Goal: Task Accomplishment & Management: Use online tool/utility

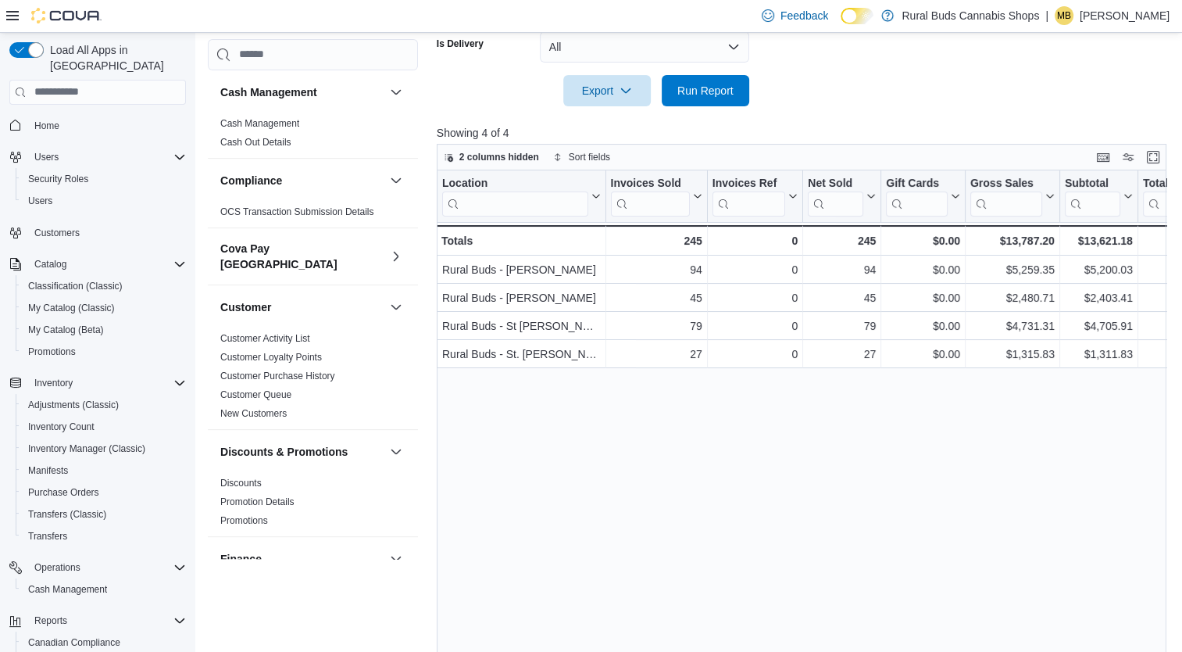
scroll to position [103, 0]
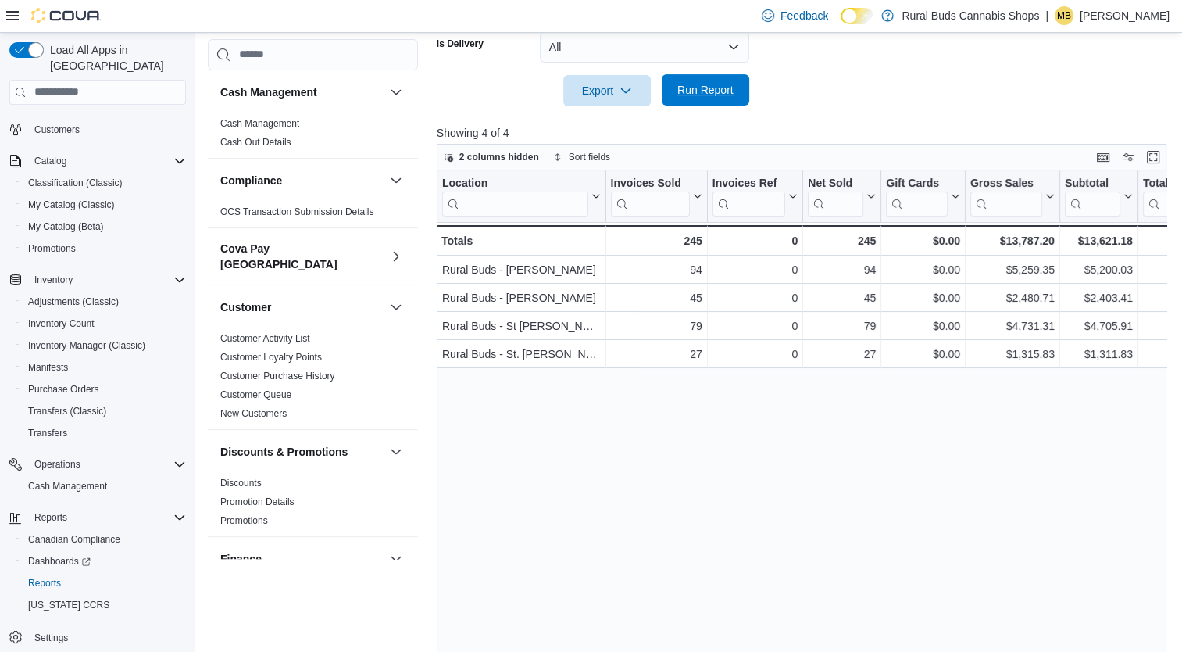
click at [700, 84] on span "Run Report" at bounding box center [705, 90] width 56 height 16
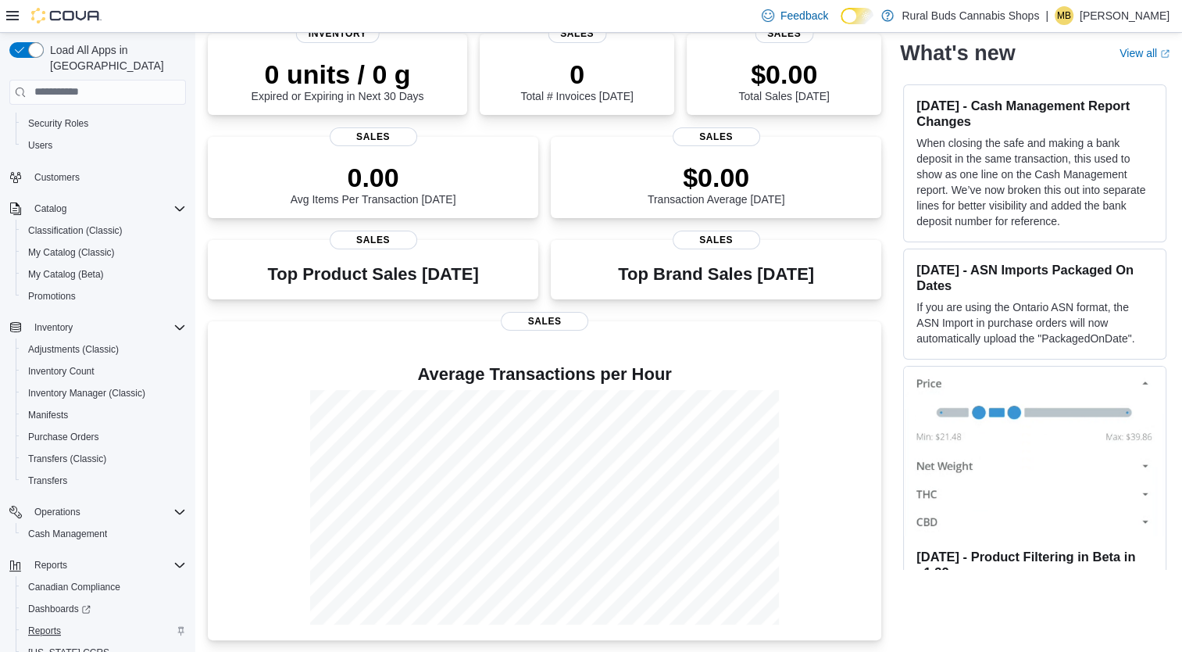
scroll to position [103, 0]
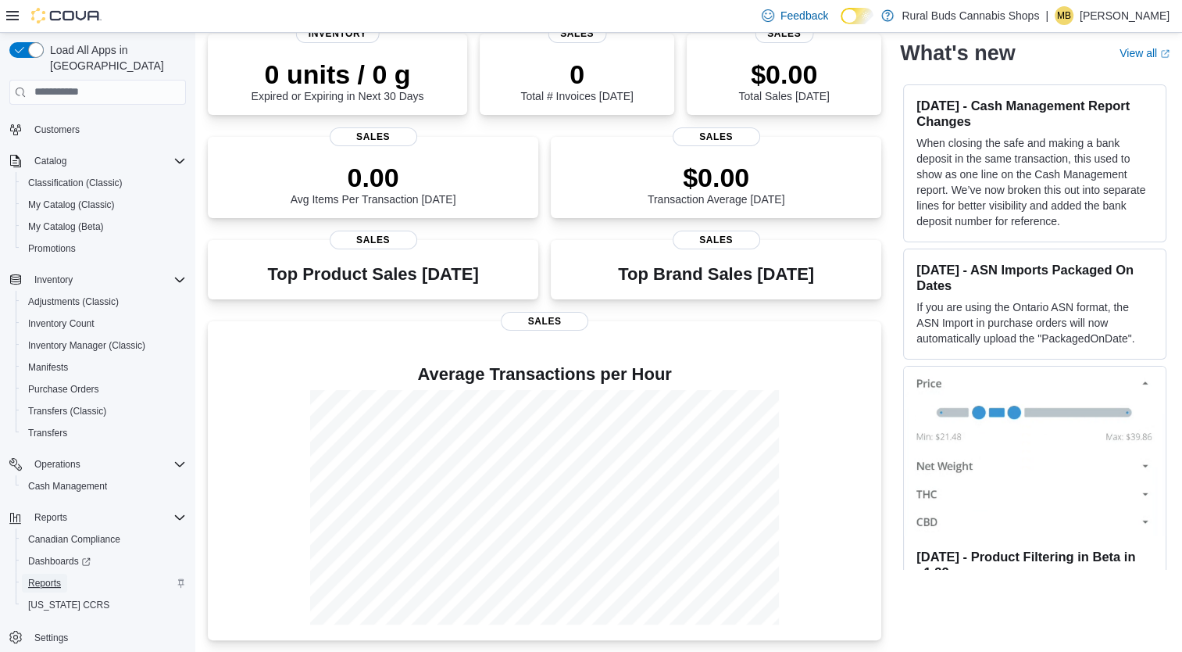
click at [34, 577] on span "Reports" at bounding box center [44, 583] width 33 height 12
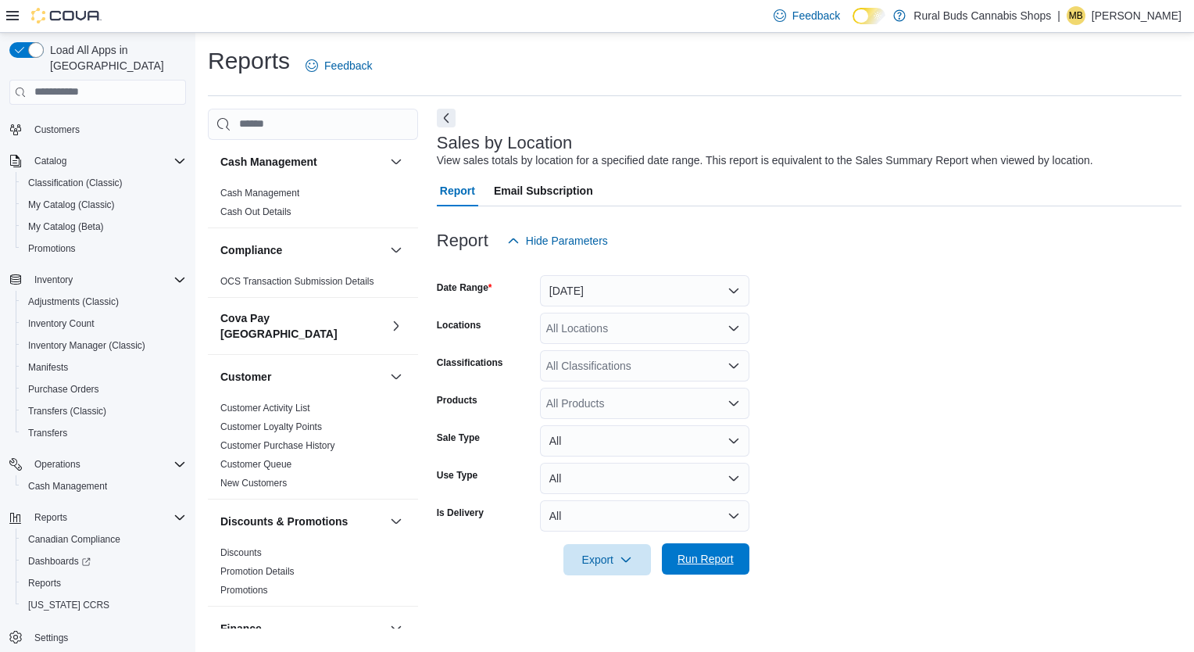
click at [709, 560] on span "Run Report" at bounding box center [705, 559] width 56 height 16
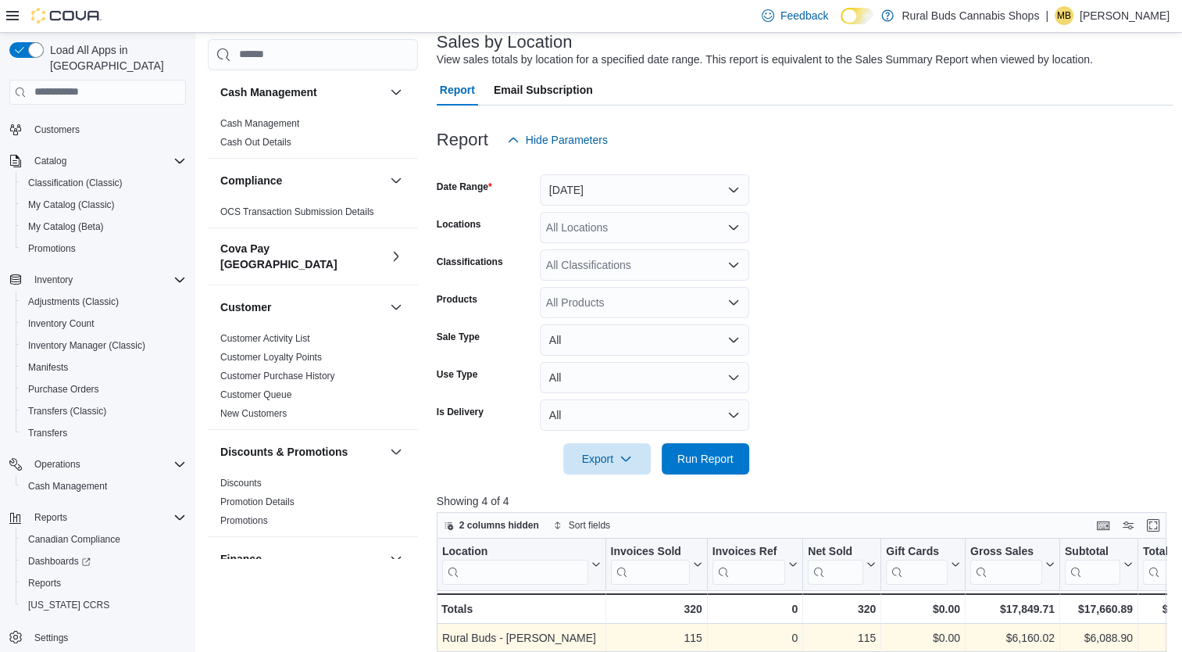
scroll to position [25, 0]
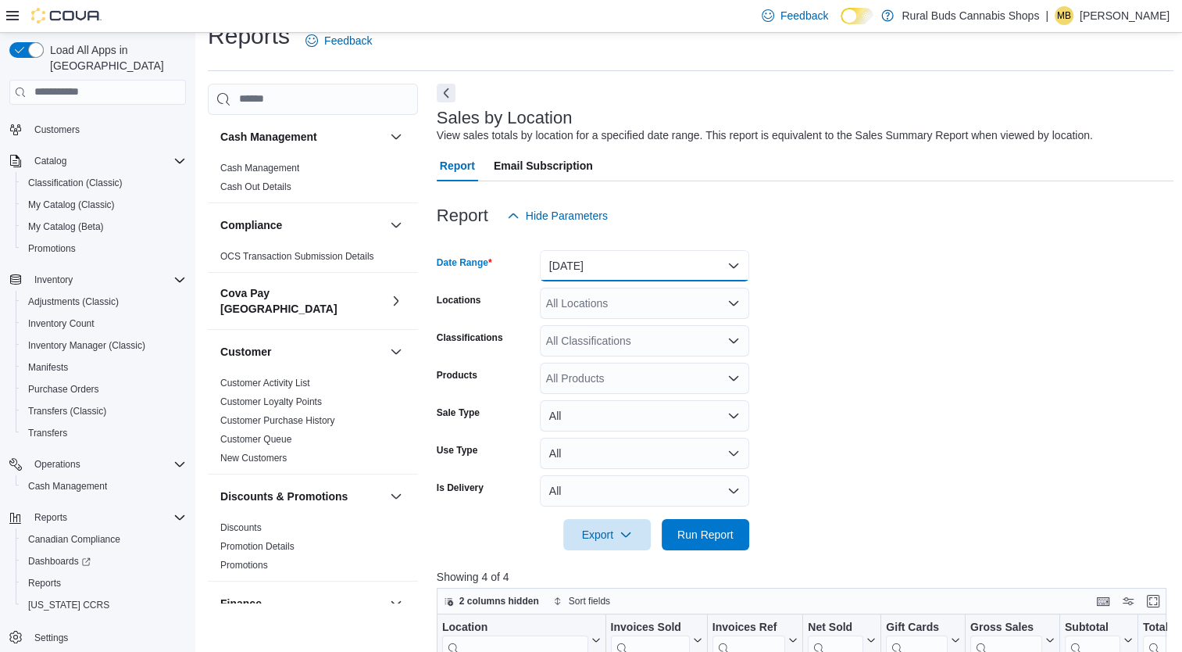
click at [739, 266] on button "[DATE]" at bounding box center [644, 265] width 209 height 31
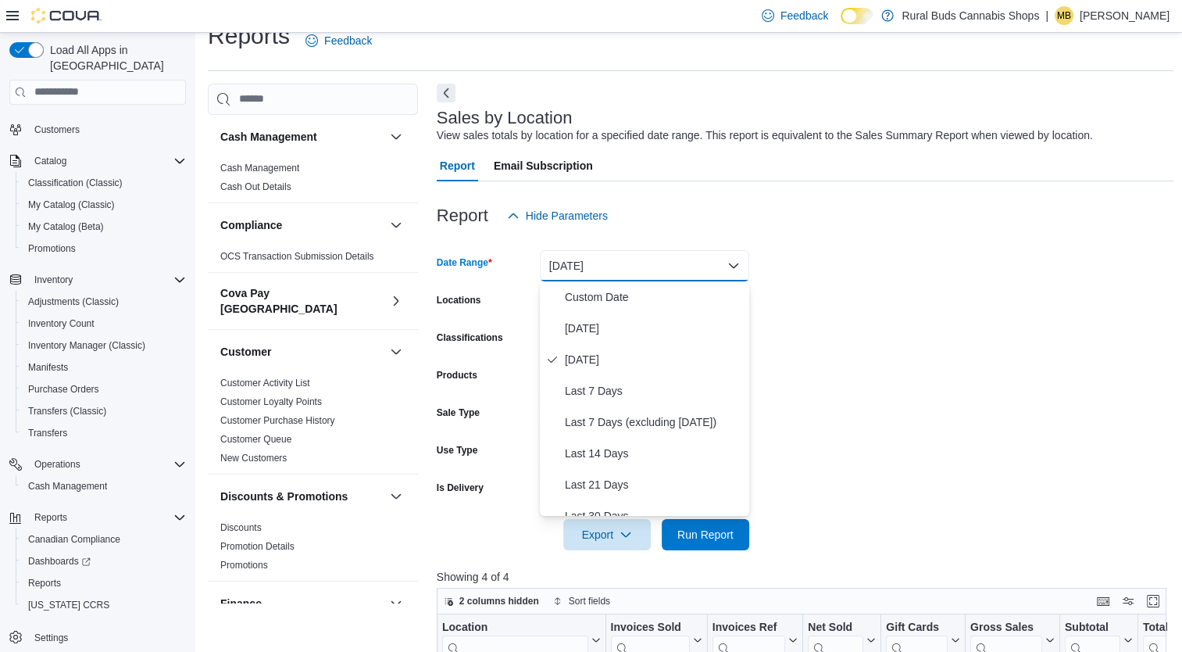
click at [739, 266] on button "[DATE]" at bounding box center [644, 265] width 209 height 31
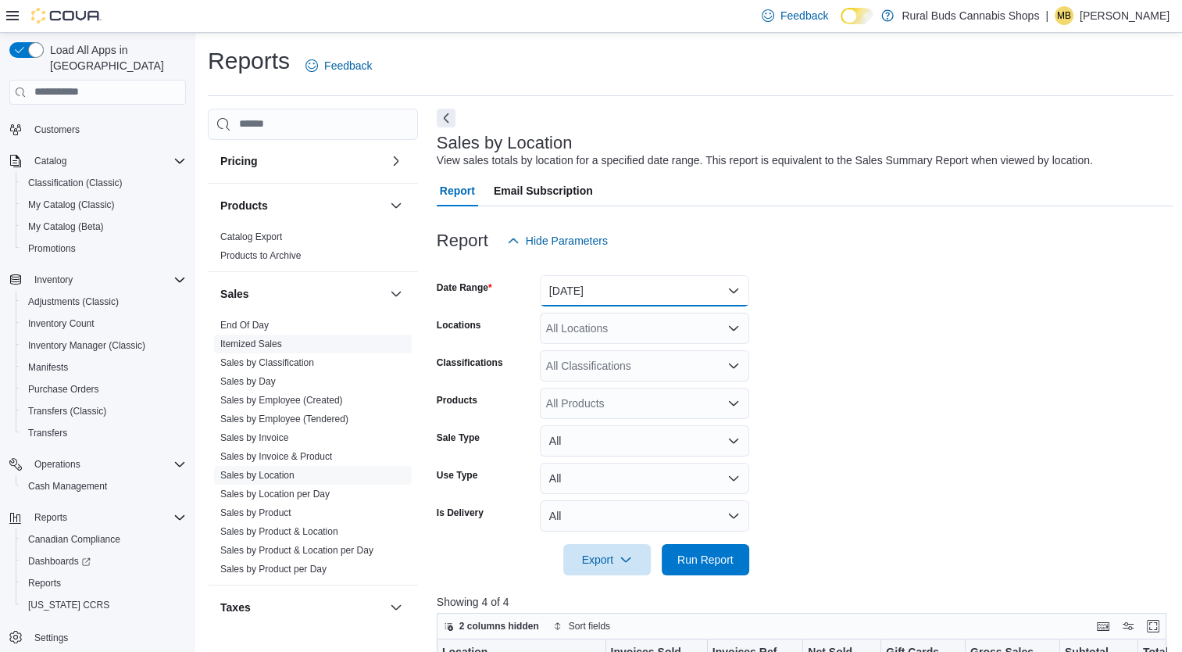
scroll to position [1016, 0]
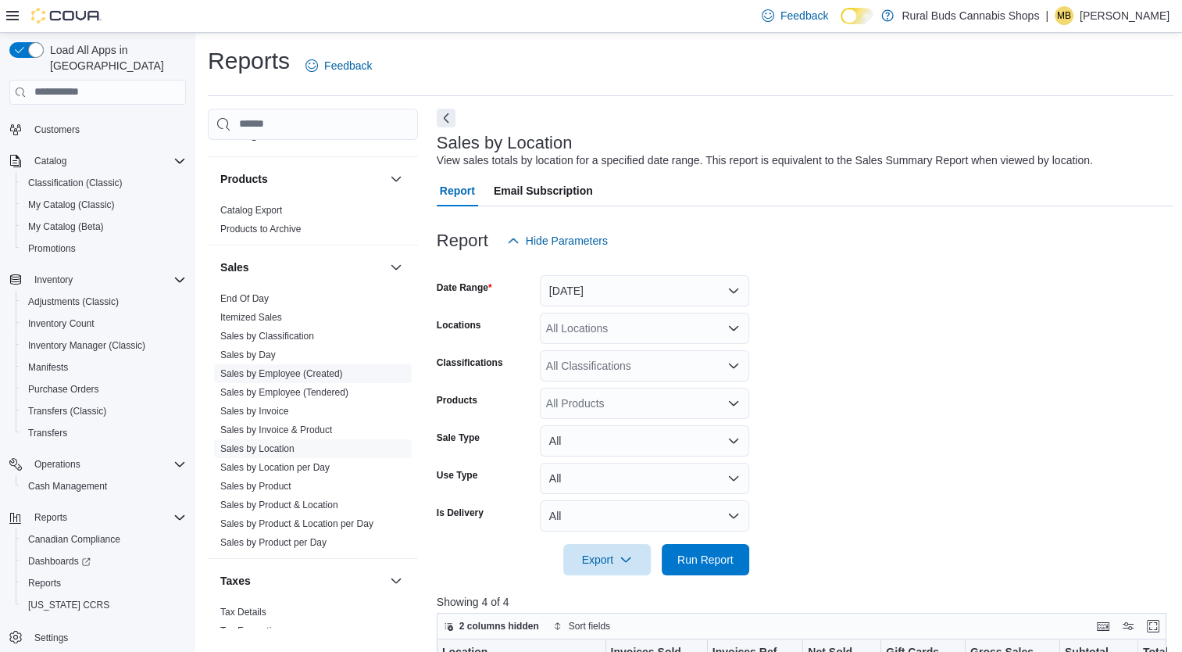
click at [321, 366] on span "Sales by Employee (Created)" at bounding box center [313, 373] width 198 height 19
click at [291, 387] on link "Sales by Employee (Tendered)" at bounding box center [284, 392] width 128 height 11
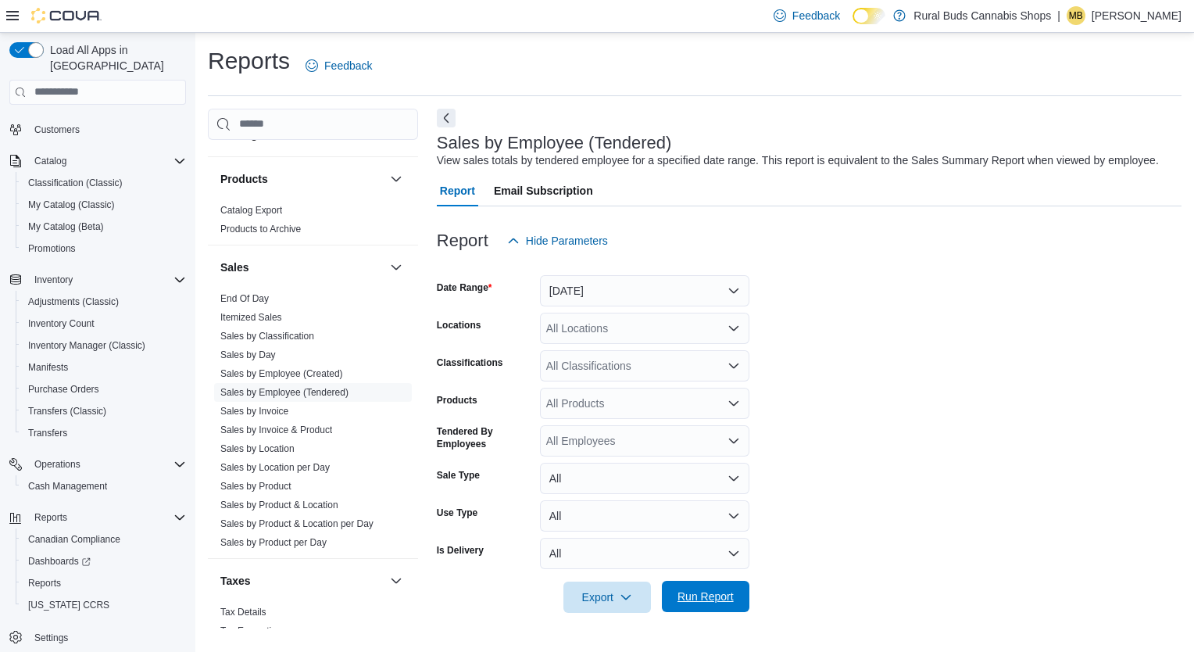
click at [704, 595] on span "Run Report" at bounding box center [705, 596] width 56 height 16
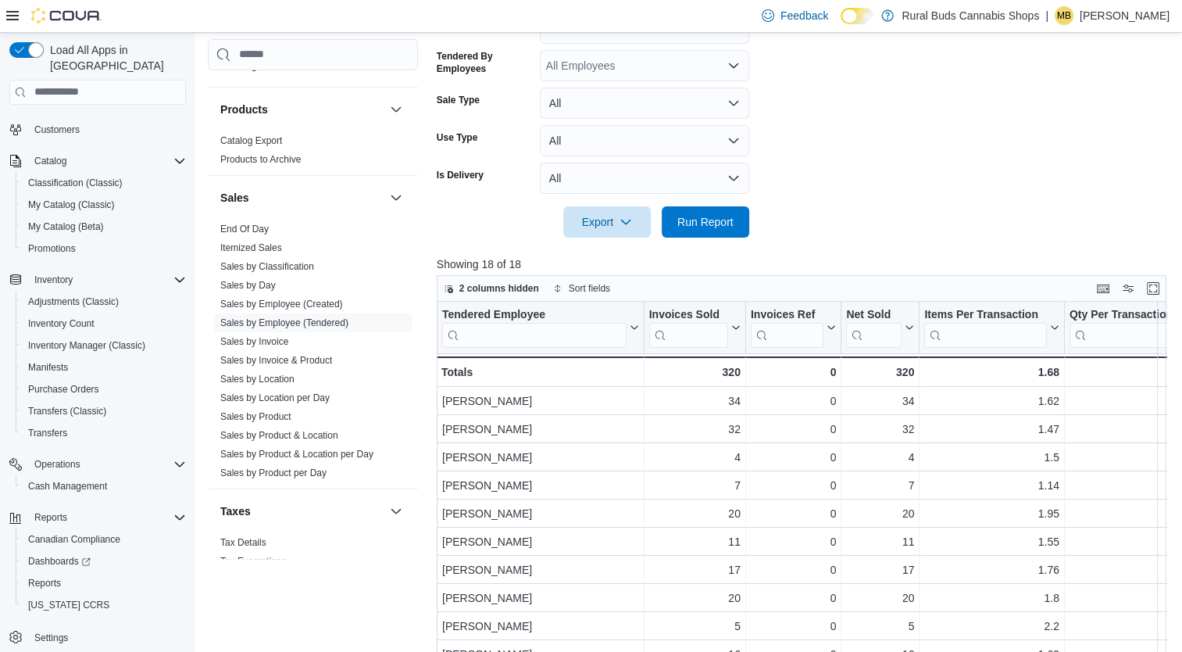
scroll to position [141, 0]
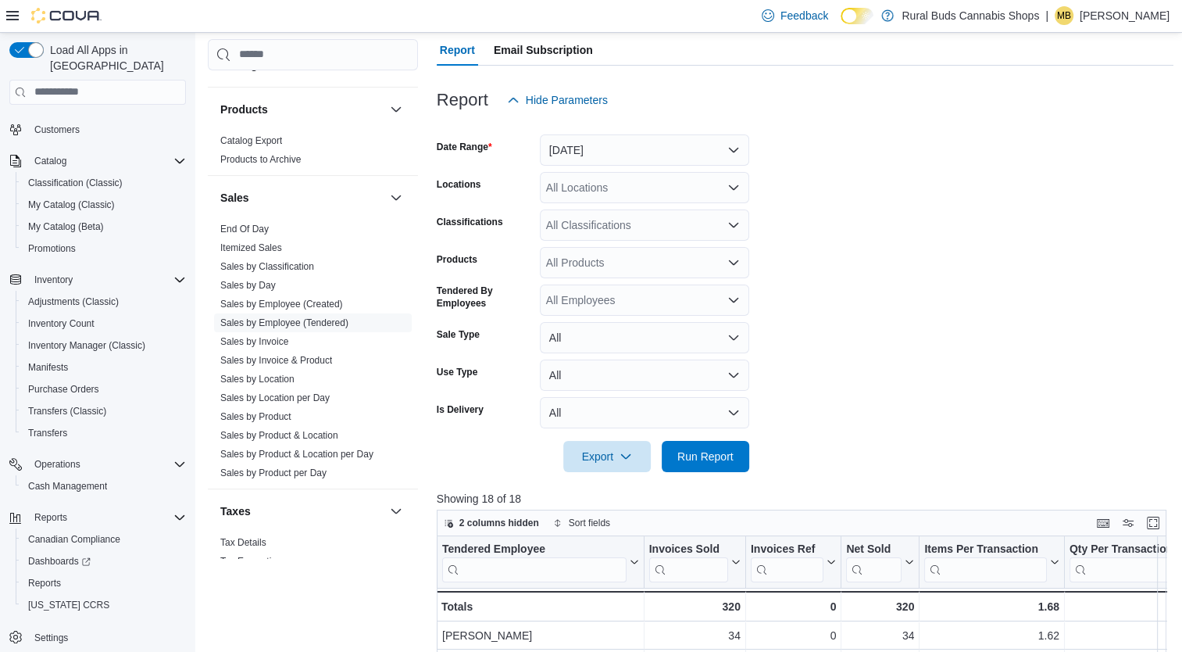
click at [720, 207] on form "Date Range [DATE] Locations All Locations Classifications All Classifications P…" at bounding box center [805, 294] width 737 height 356
click at [732, 187] on icon "Open list of options" at bounding box center [733, 186] width 9 height 5
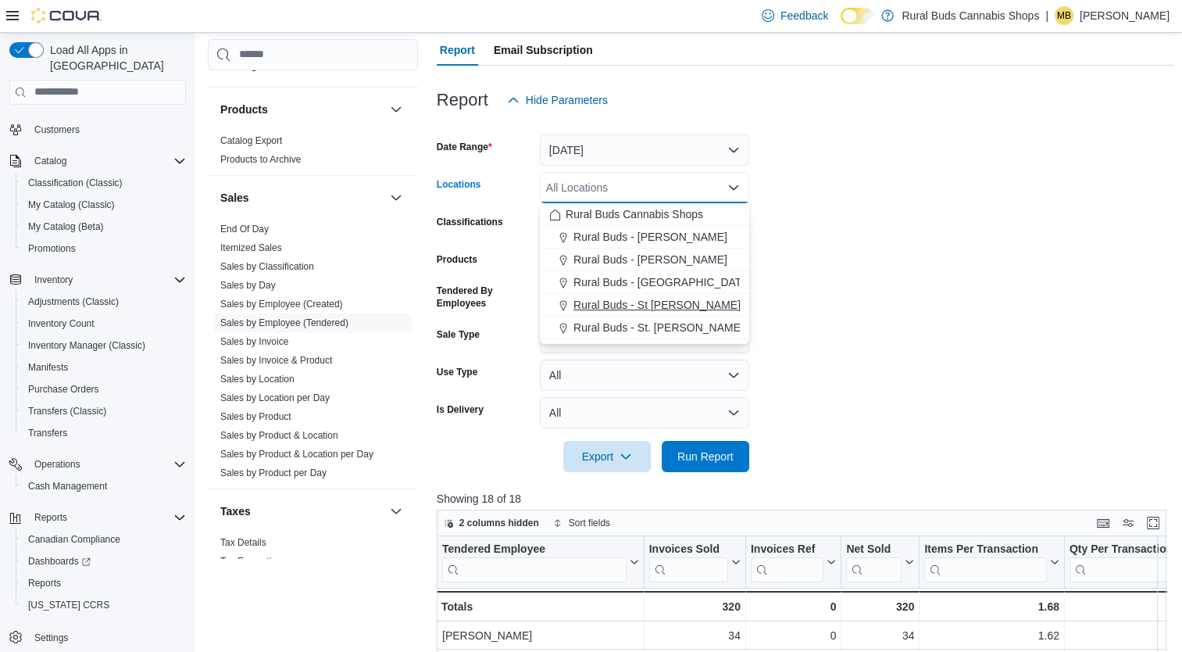
click at [674, 299] on span "Rural Buds - St [PERSON_NAME]" at bounding box center [656, 305] width 167 height 16
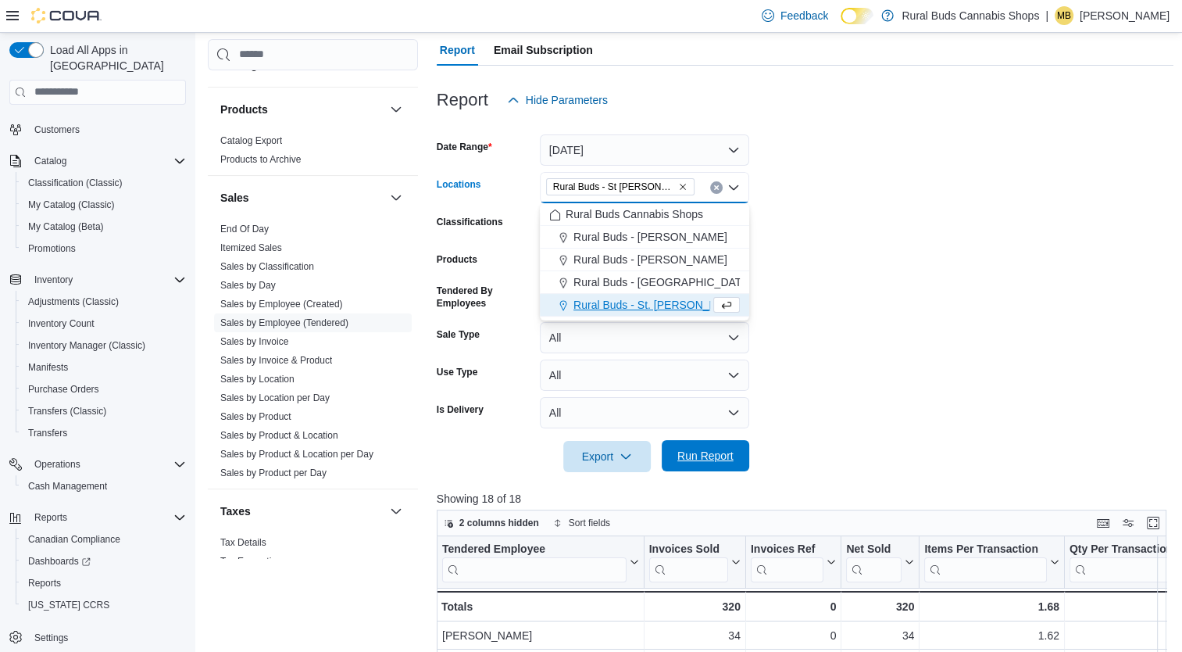
click at [710, 452] on span "Run Report" at bounding box center [705, 456] width 56 height 16
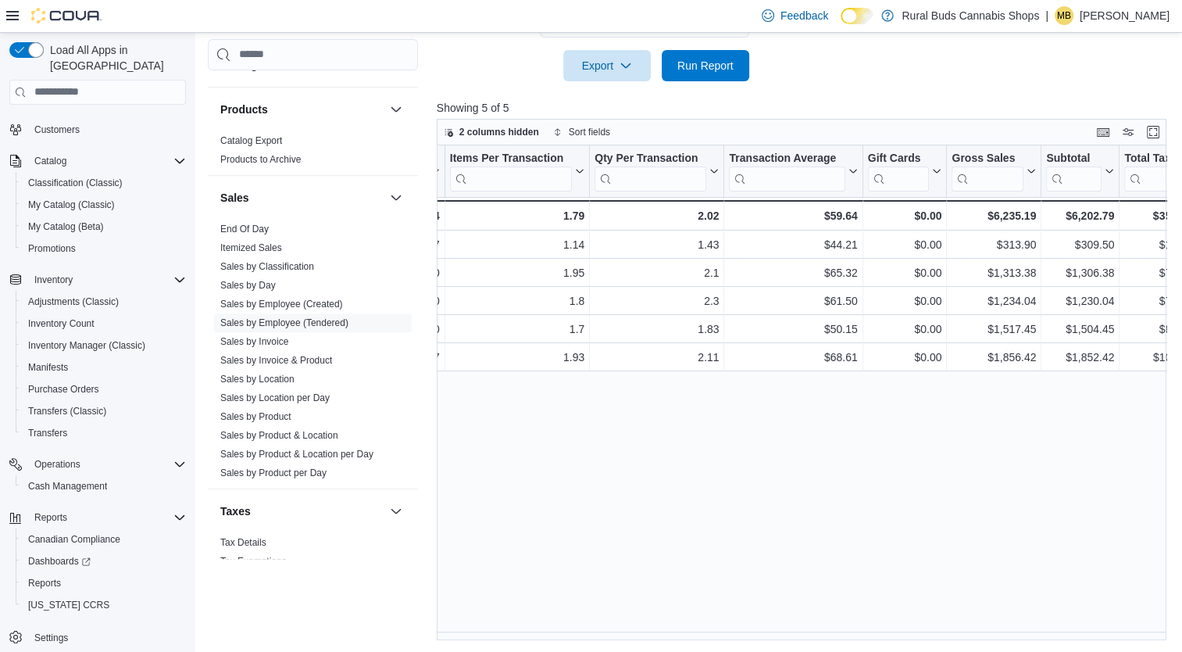
scroll to position [0, 434]
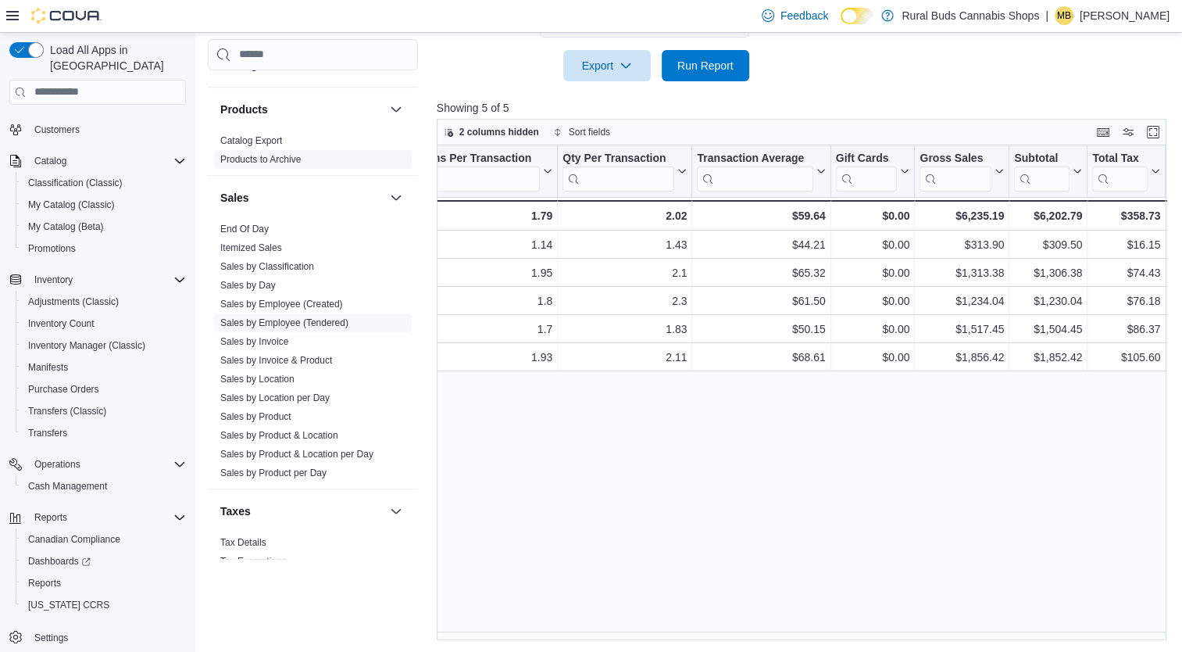
click at [254, 223] on link "End Of Day" at bounding box center [244, 228] width 48 height 11
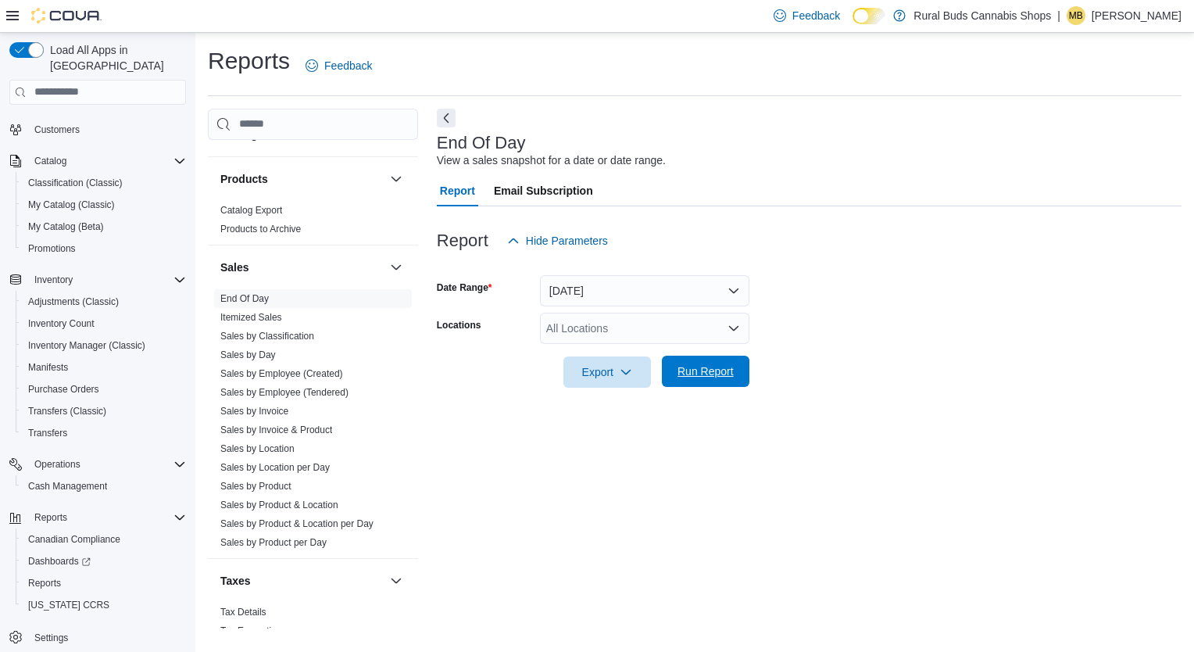
click at [703, 368] on span "Run Report" at bounding box center [705, 371] width 56 height 16
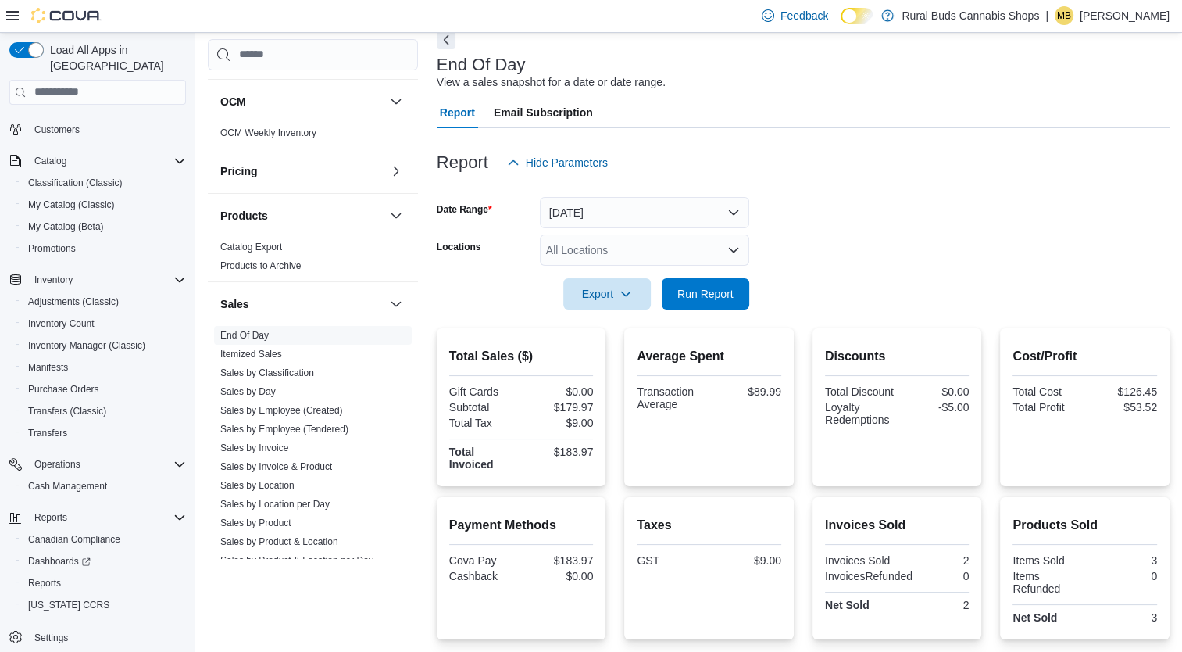
scroll to position [937, 0]
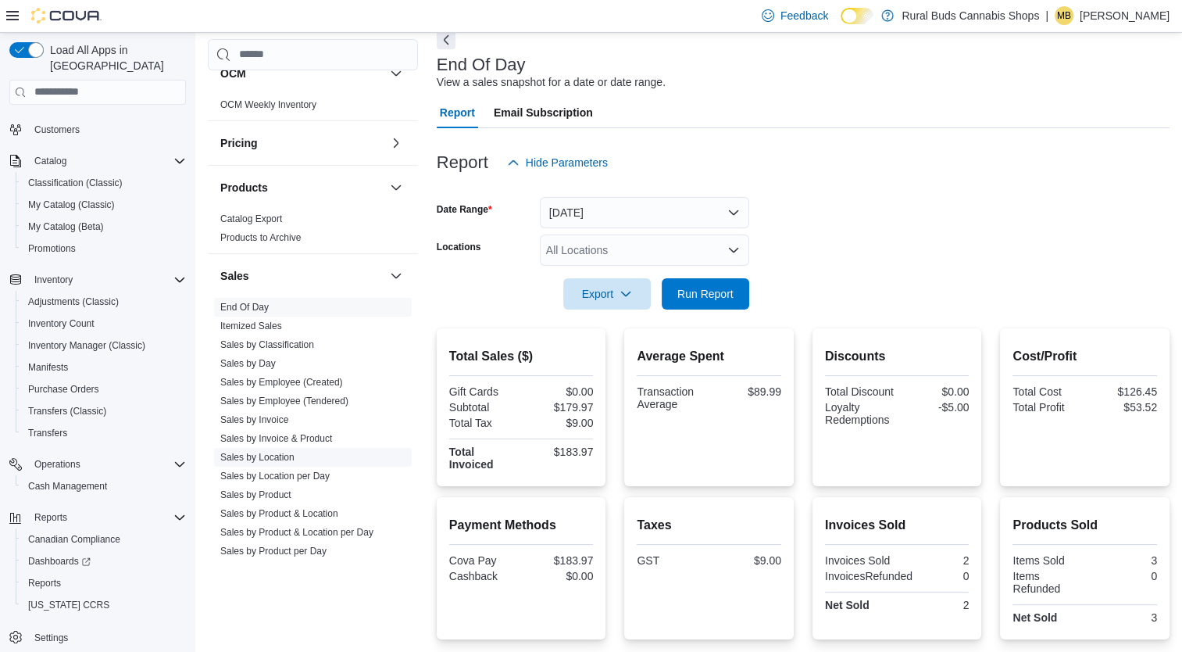
click at [312, 448] on span "Sales by Location" at bounding box center [313, 457] width 198 height 19
click at [272, 452] on link "Sales by Location" at bounding box center [257, 457] width 74 height 11
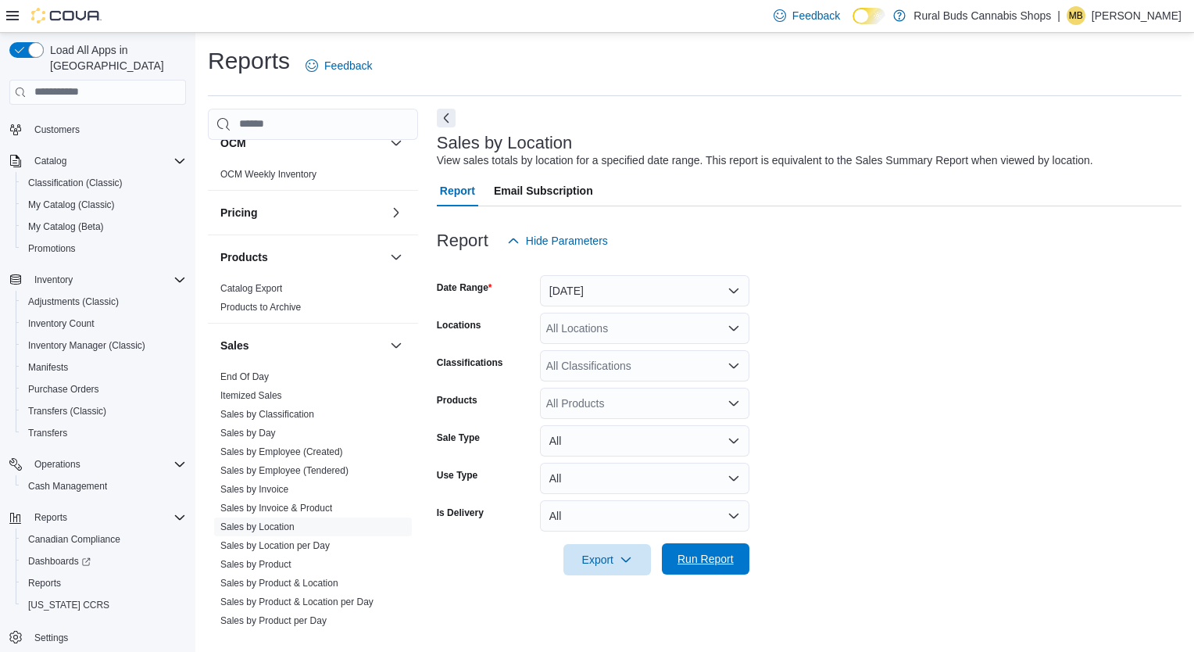
click at [707, 559] on span "Run Report" at bounding box center [705, 559] width 56 height 16
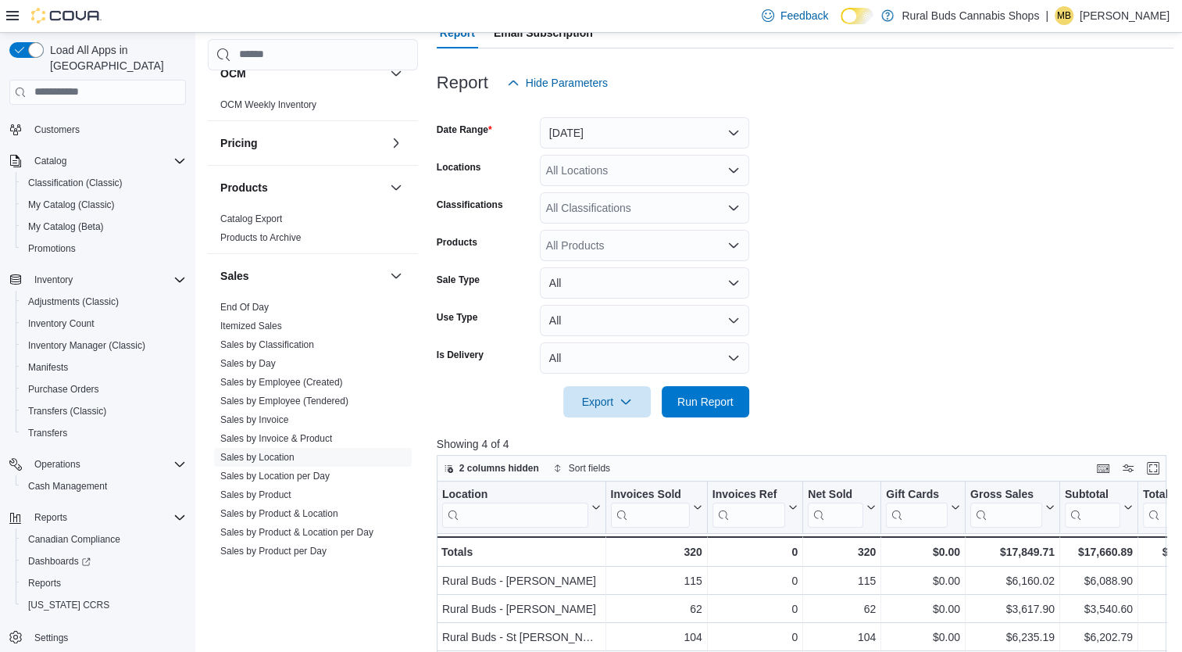
scroll to position [156, 0]
click at [639, 133] on button "[DATE]" at bounding box center [644, 134] width 209 height 31
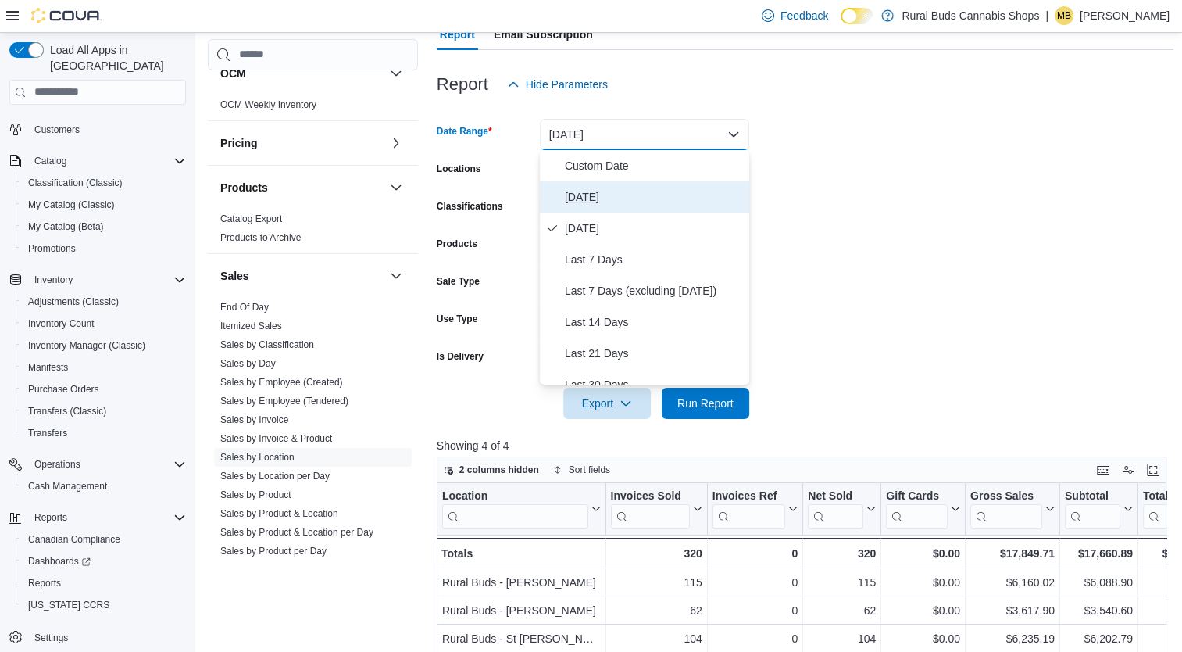
click at [593, 187] on span "[DATE]" at bounding box center [654, 196] width 178 height 19
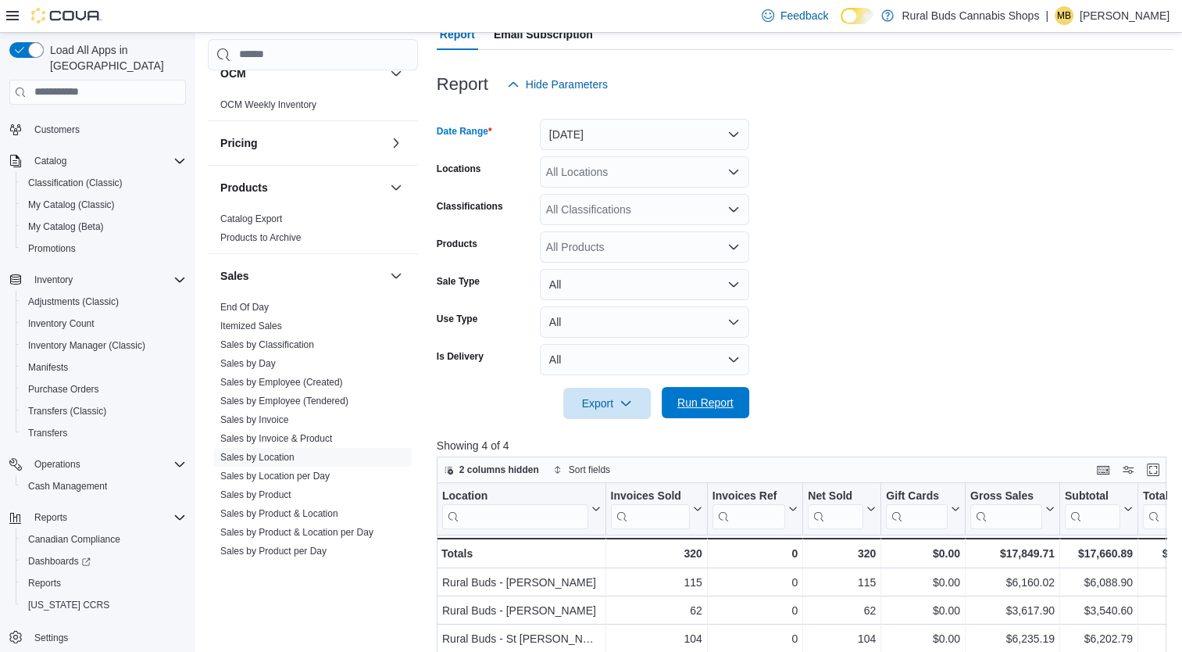
click at [721, 389] on span "Run Report" at bounding box center [705, 402] width 69 height 31
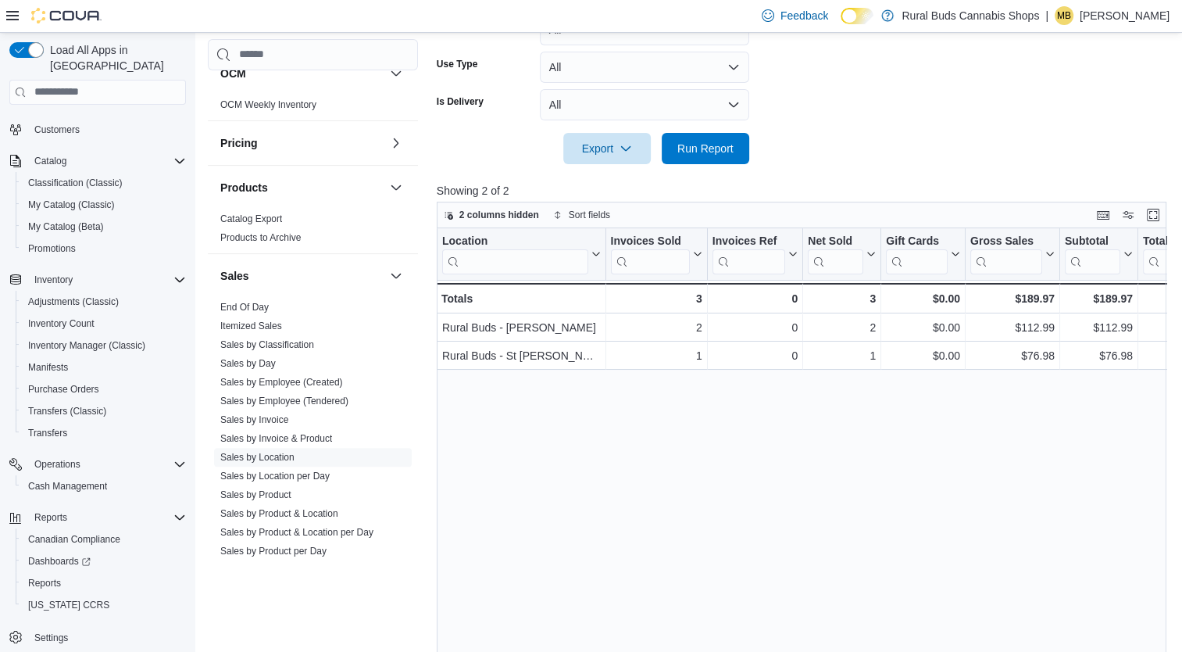
scroll to position [469, 0]
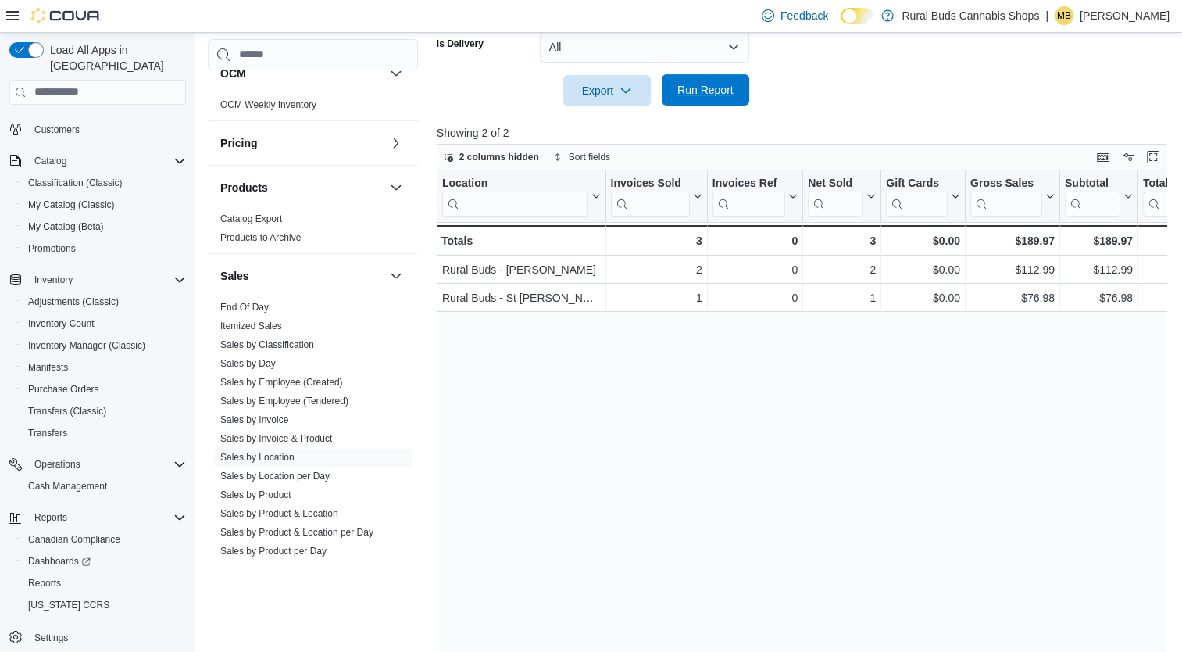
click at [734, 98] on span "Run Report" at bounding box center [705, 89] width 69 height 31
drag, startPoint x: 703, startPoint y: 94, endPoint x: 728, endPoint y: 205, distance: 114.5
click at [703, 94] on span "Run Report" at bounding box center [705, 91] width 56 height 16
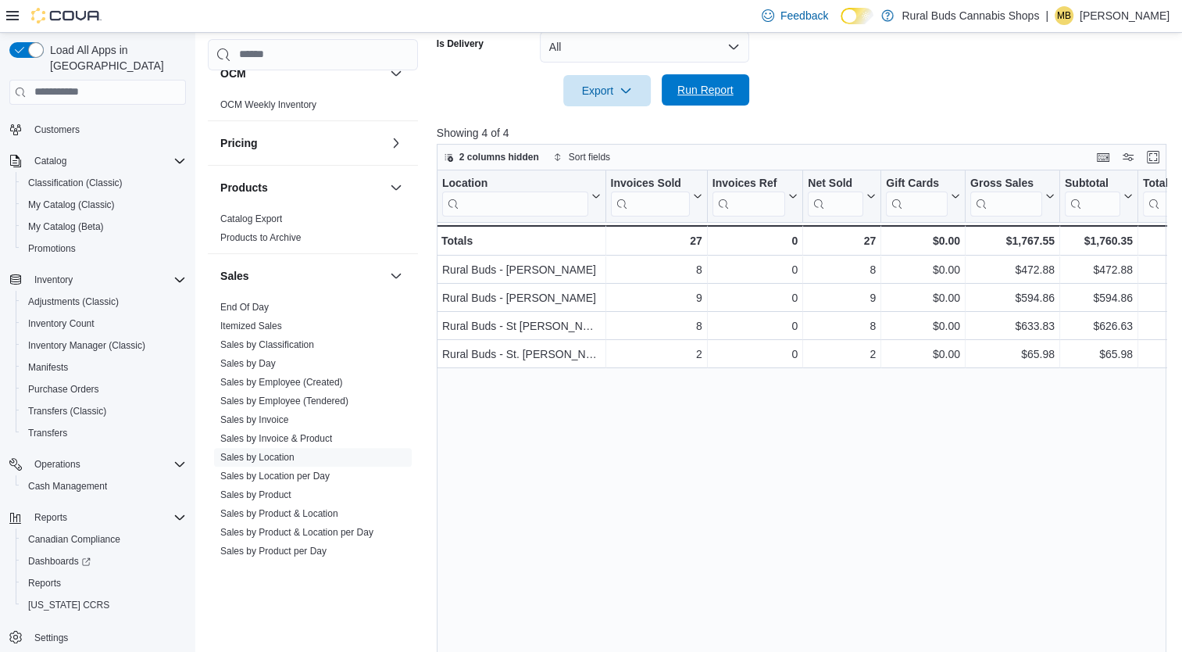
click at [691, 99] on span "Run Report" at bounding box center [705, 89] width 69 height 31
